Goal: Information Seeking & Learning: Learn about a topic

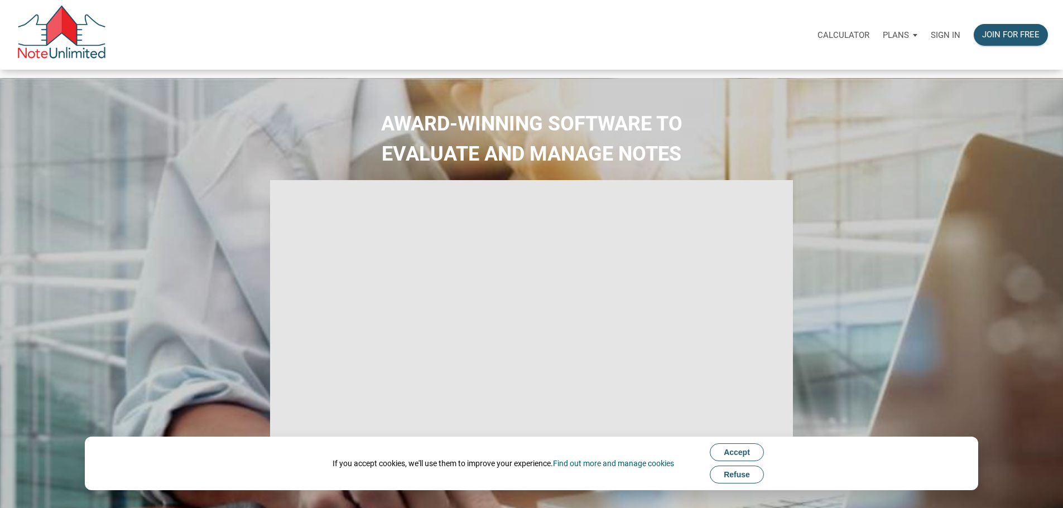
click at [931, 39] on p "Sign in" at bounding box center [946, 35] width 30 height 10
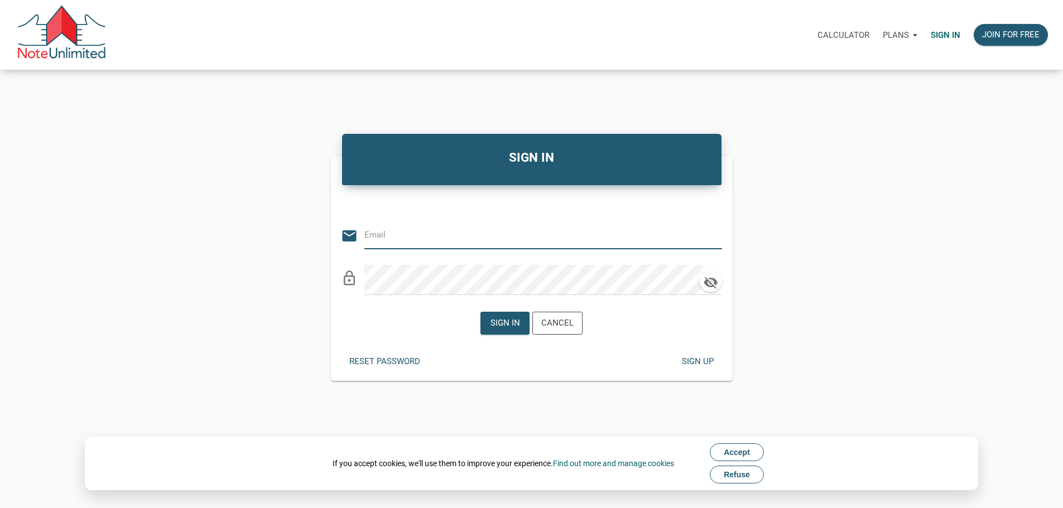
type input "Keith@benchmark-tax.com"
click at [491, 326] on div "Sign in" at bounding box center [506, 323] width 30 height 13
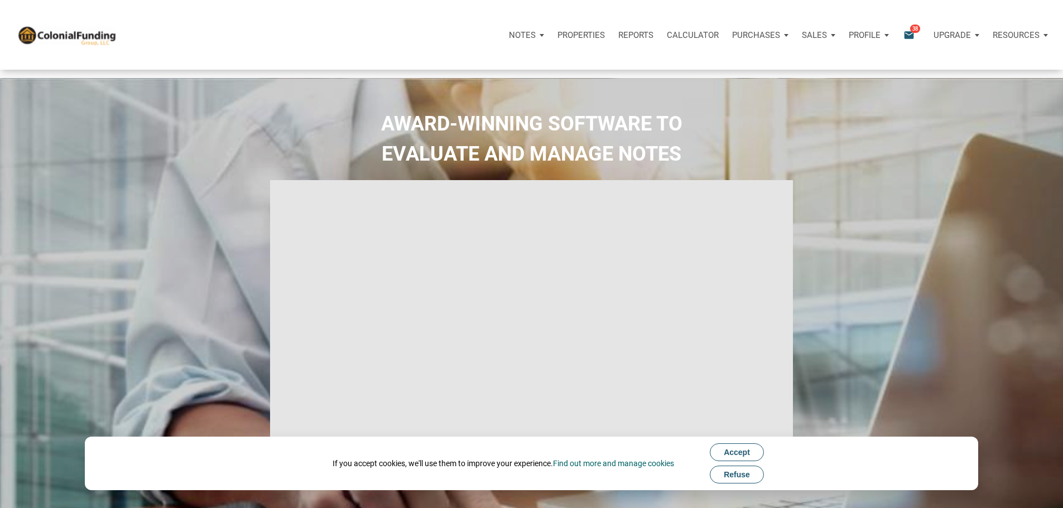
click at [902, 39] on icon "email" at bounding box center [908, 34] width 13 height 13
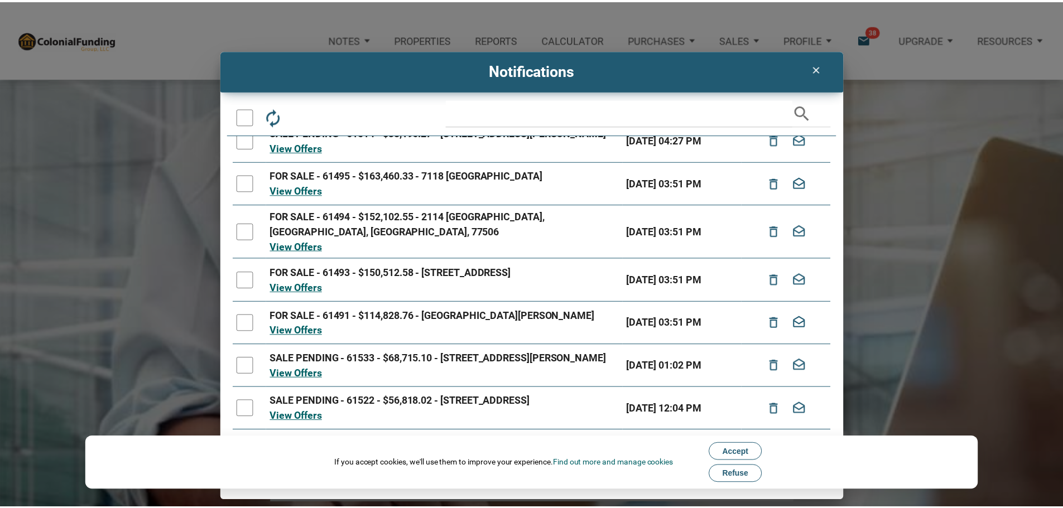
scroll to position [112, 0]
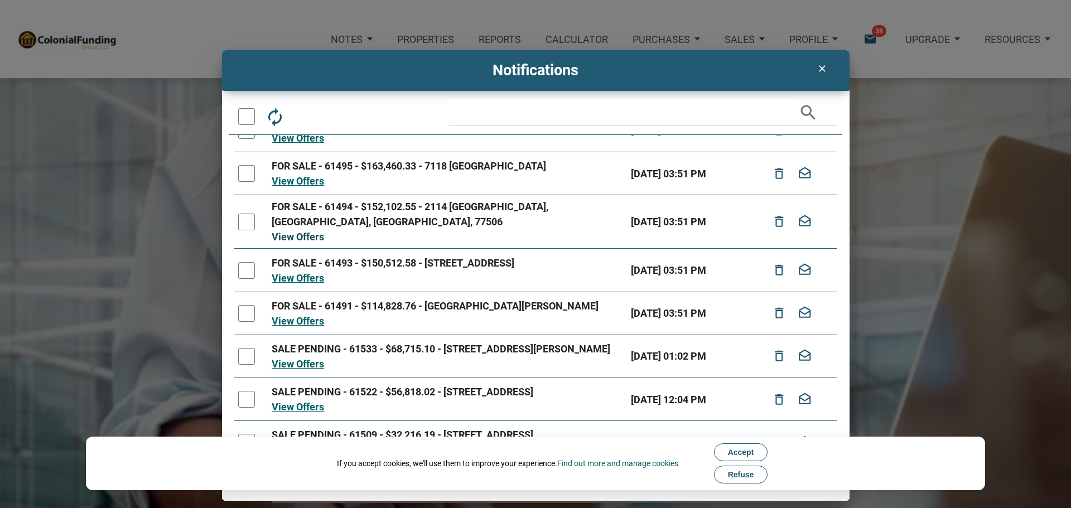
click at [306, 243] on link "View Offers" at bounding box center [298, 237] width 52 height 12
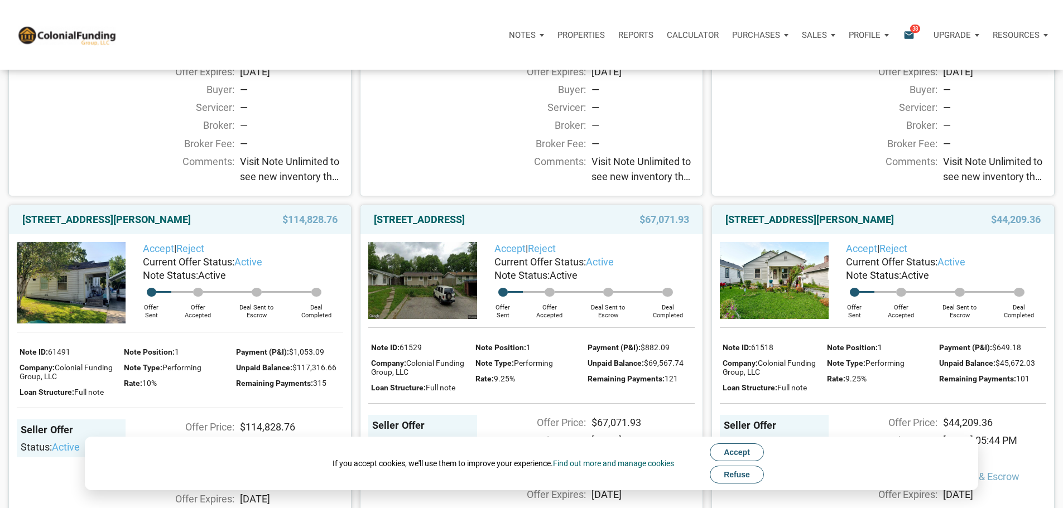
scroll to position [502, 0]
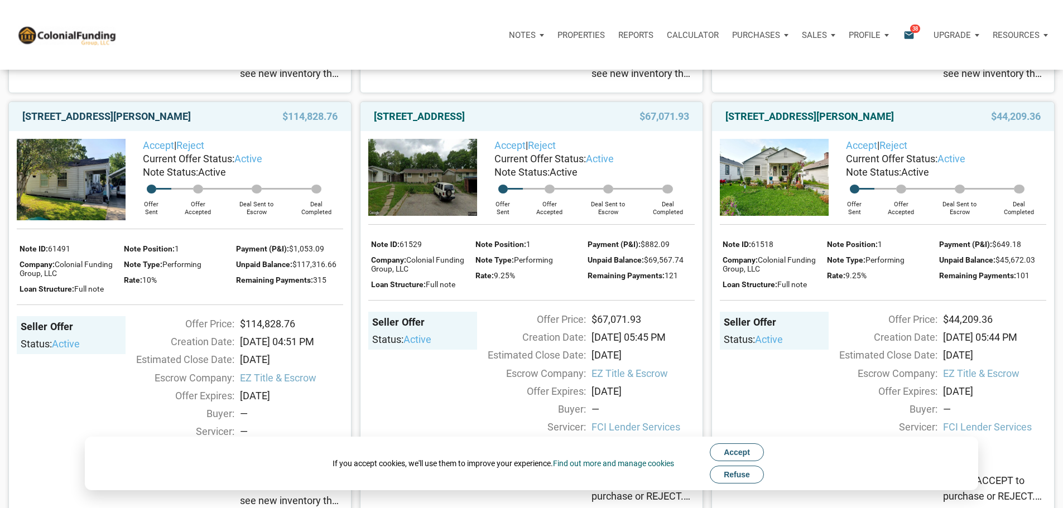
click at [114, 123] on link "111 Denham, Pasadena, TX, 77506" at bounding box center [106, 116] width 169 height 13
click at [465, 123] on link "2312 Silver Maple Court, Indianapolis, IN, 46222" at bounding box center [419, 116] width 91 height 13
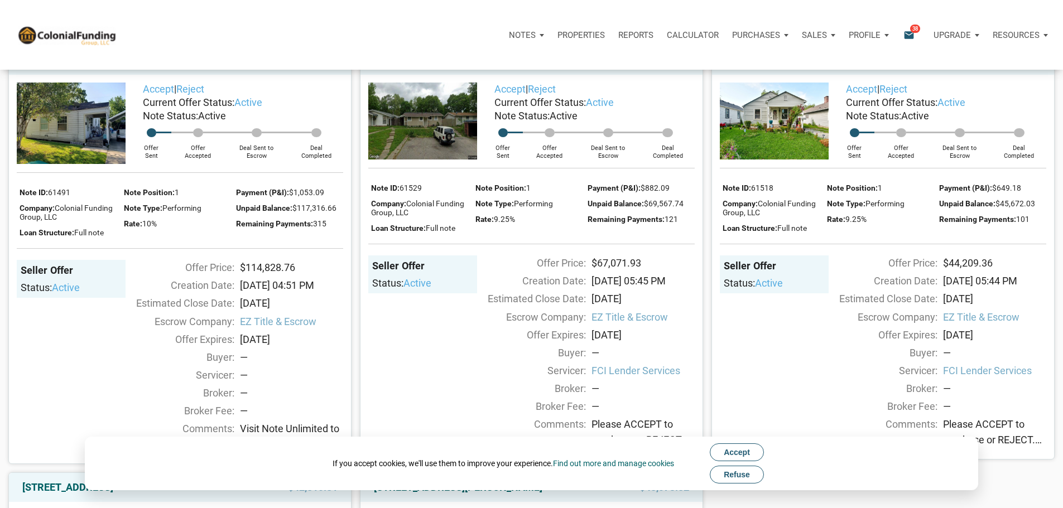
scroll to position [558, 0]
click at [845, 68] on link "3926 Spann Ave, Indianapolis, IN, 46203" at bounding box center [809, 60] width 169 height 13
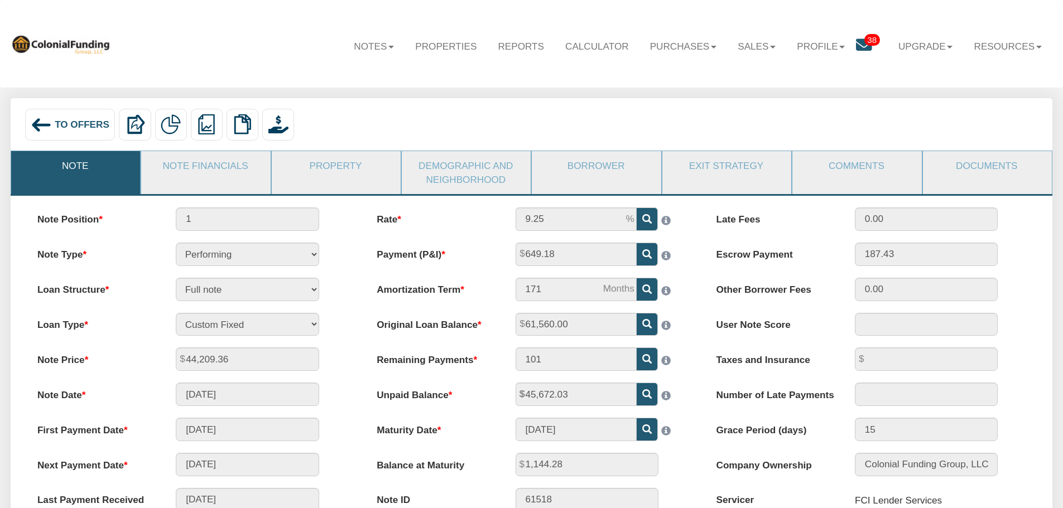
drag, startPoint x: 235, startPoint y: 161, endPoint x: 489, endPoint y: 278, distance: 278.9
click at [235, 161] on link "Note Financials" at bounding box center [205, 165] width 128 height 29
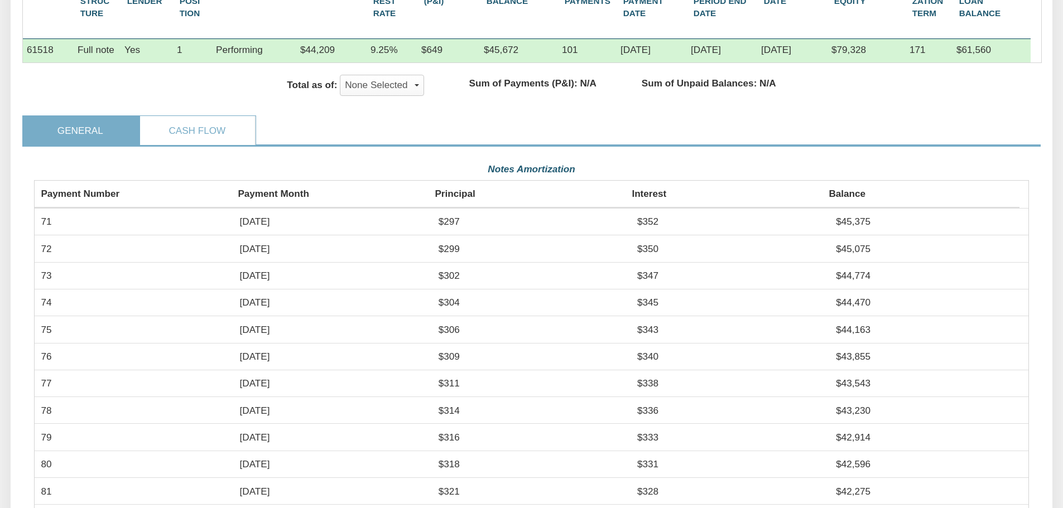
scroll to position [112, 0]
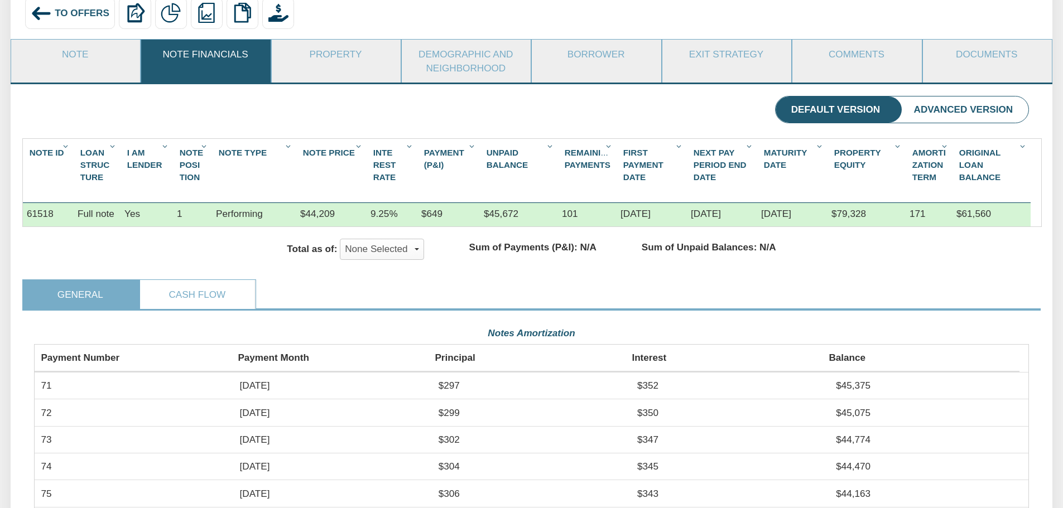
click at [68, 8] on span "To Offers" at bounding box center [82, 12] width 55 height 11
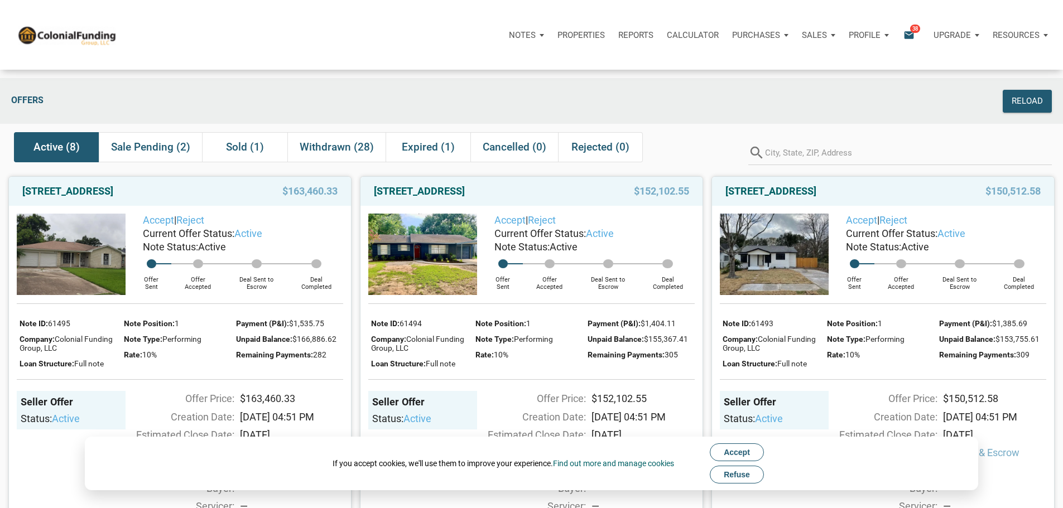
click at [744, 470] on button "Refuse" at bounding box center [737, 475] width 54 height 18
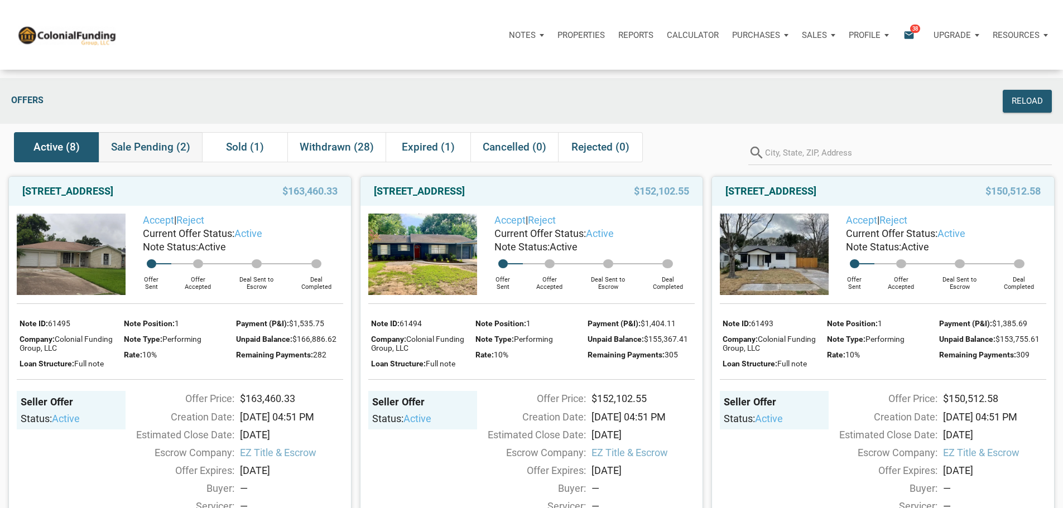
click at [168, 151] on span "Sale Pending (2)" at bounding box center [150, 147] width 79 height 13
